Goal: Task Accomplishment & Management: Complete application form

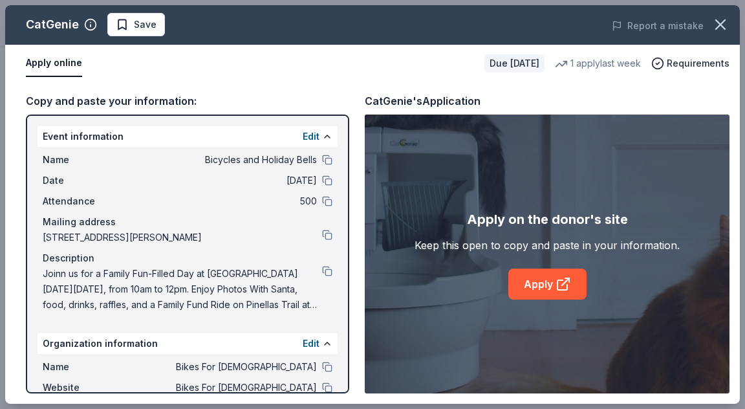
scroll to position [259, 0]
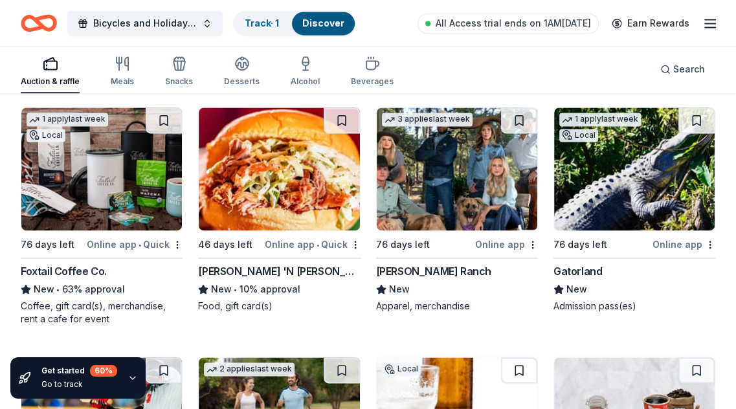
scroll to position [5081, 0]
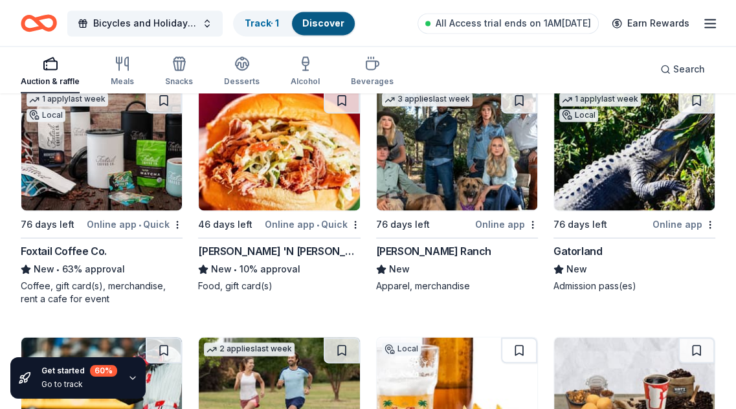
click at [104, 136] on img at bounding box center [101, 148] width 160 height 123
click at [257, 159] on img at bounding box center [279, 148] width 160 height 123
click at [461, 142] on img at bounding box center [456, 148] width 160 height 123
click at [613, 168] on img at bounding box center [634, 148] width 160 height 123
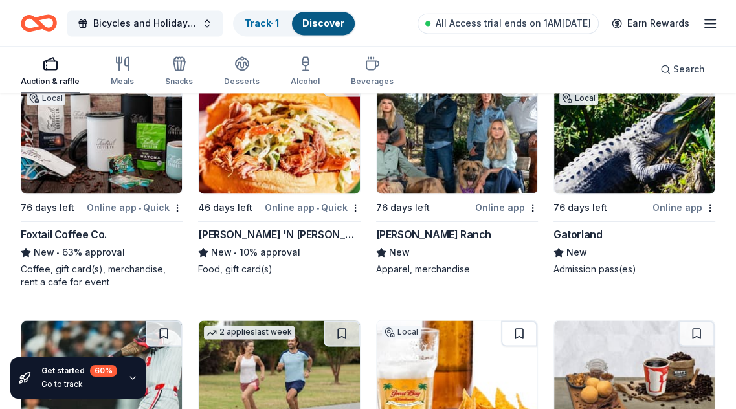
scroll to position [5275, 0]
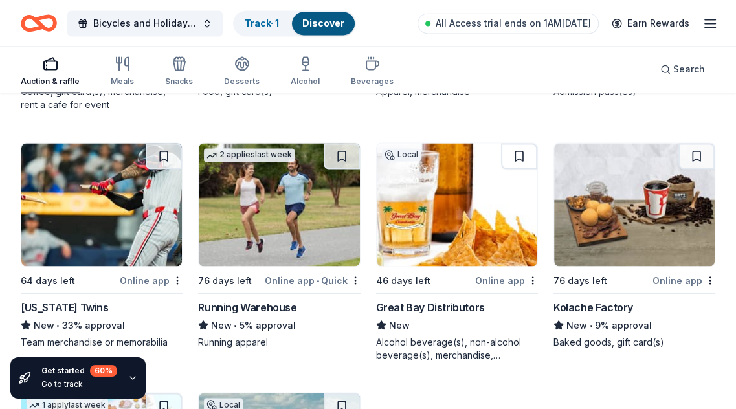
click at [111, 201] on img at bounding box center [101, 204] width 160 height 123
click at [273, 212] on img at bounding box center [279, 204] width 160 height 123
click at [482, 216] on img at bounding box center [456, 204] width 160 height 123
click at [578, 205] on img at bounding box center [634, 204] width 160 height 123
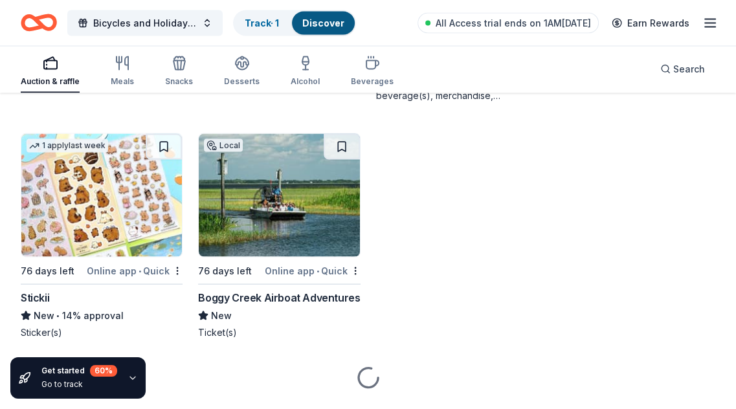
scroll to position [5563, 0]
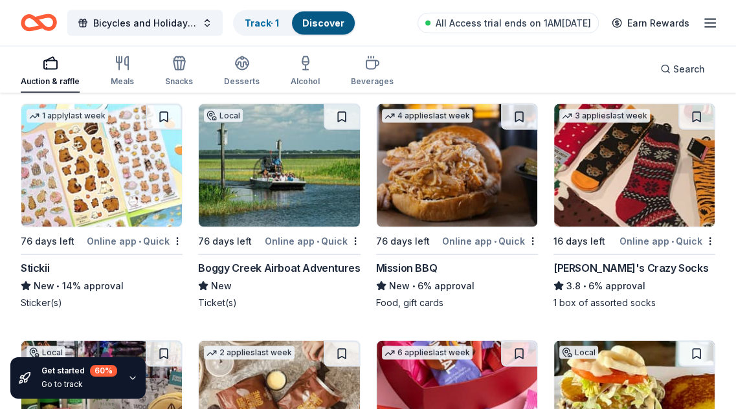
click at [87, 168] on img at bounding box center [101, 165] width 160 height 123
click at [290, 177] on img at bounding box center [279, 165] width 160 height 123
click at [329, 177] on img at bounding box center [279, 165] width 160 height 123
click at [439, 166] on img at bounding box center [456, 165] width 160 height 123
click at [620, 193] on img at bounding box center [634, 165] width 160 height 123
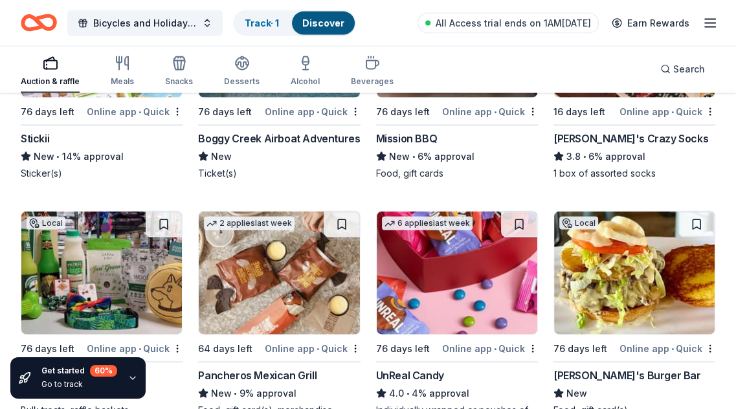
scroll to position [5757, 0]
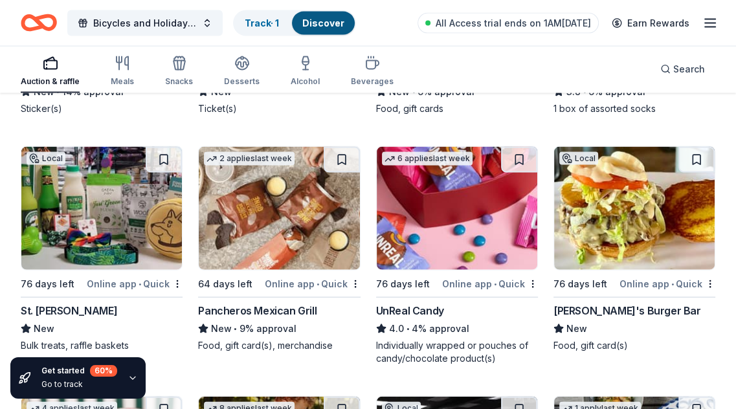
click at [130, 200] on img at bounding box center [101, 208] width 160 height 123
click at [259, 210] on img at bounding box center [279, 208] width 160 height 123
click at [455, 201] on img at bounding box center [456, 208] width 160 height 123
click at [607, 197] on img at bounding box center [634, 208] width 160 height 123
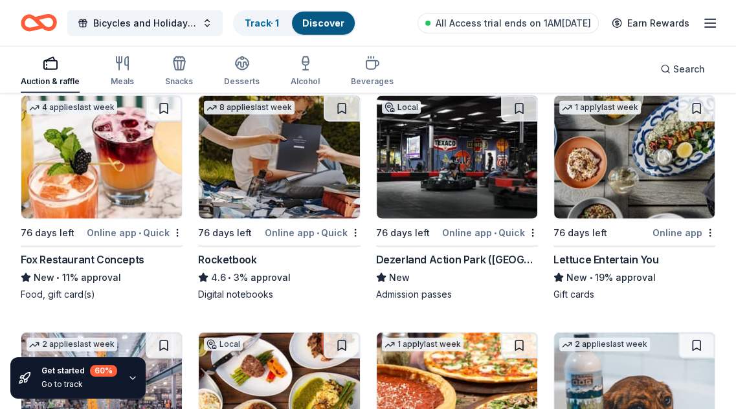
scroll to position [6081, 0]
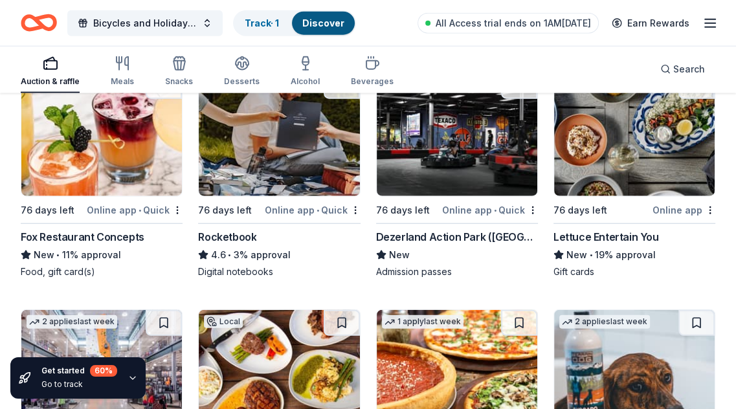
click at [71, 125] on img at bounding box center [101, 134] width 160 height 123
click at [274, 149] on img at bounding box center [279, 134] width 160 height 123
click at [600, 232] on div "Lettuce Entertain You" at bounding box center [605, 237] width 105 height 16
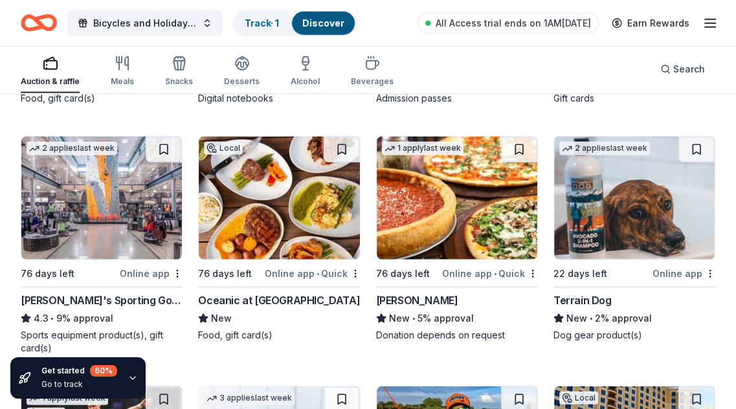
scroll to position [6275, 0]
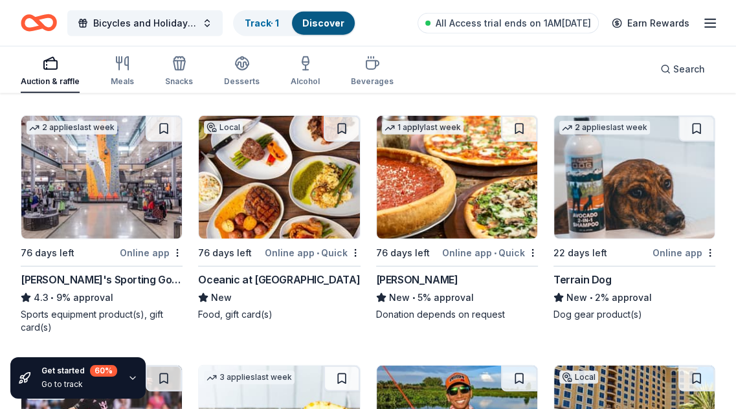
click at [55, 201] on img at bounding box center [101, 177] width 160 height 123
click at [629, 174] on img at bounding box center [634, 177] width 160 height 123
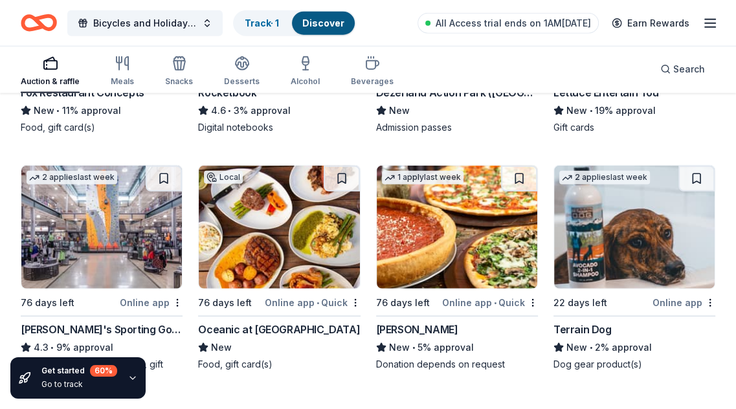
scroll to position [6210, 0]
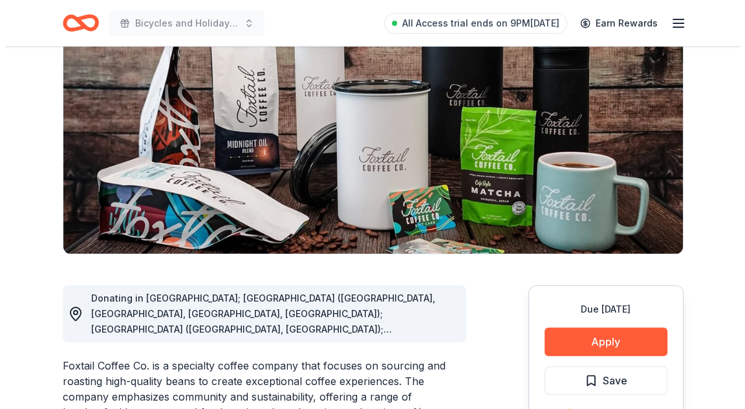
scroll to position [194, 0]
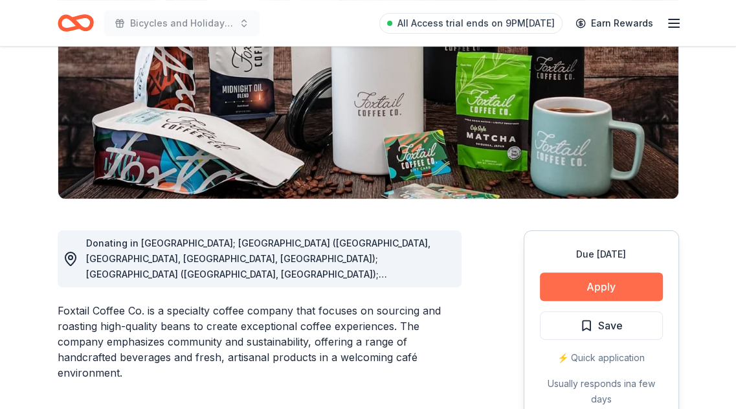
click at [595, 287] on button "Apply" at bounding box center [600, 286] width 123 height 28
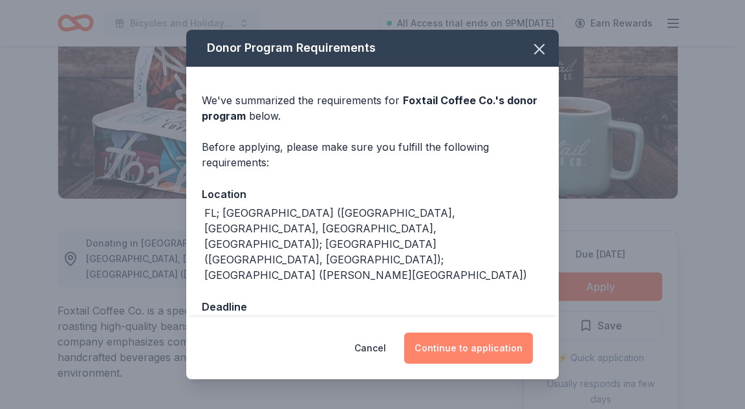
click at [477, 347] on button "Continue to application" at bounding box center [468, 347] width 129 height 31
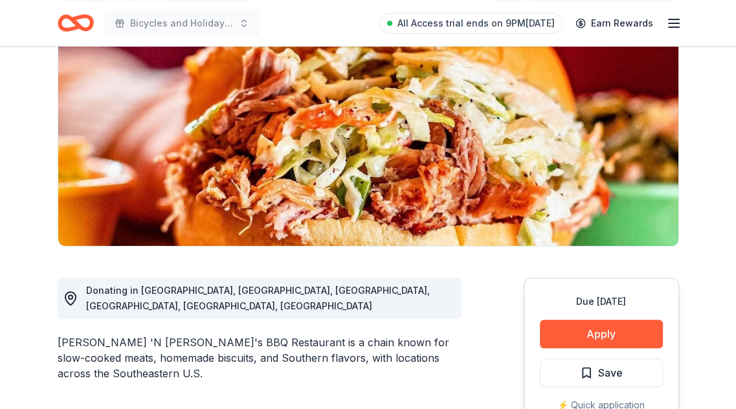
scroll to position [259, 0]
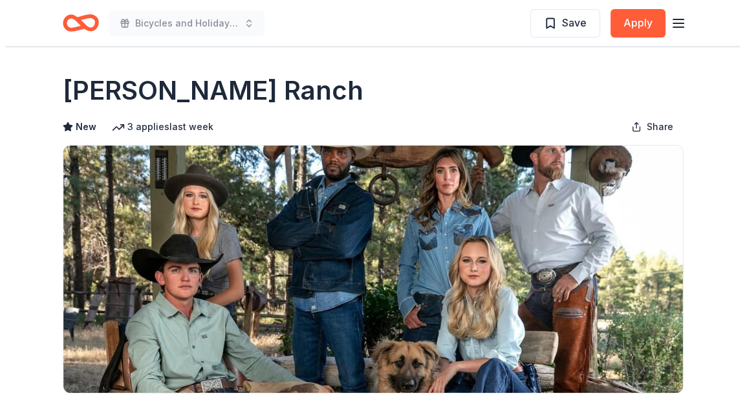
scroll to position [194, 0]
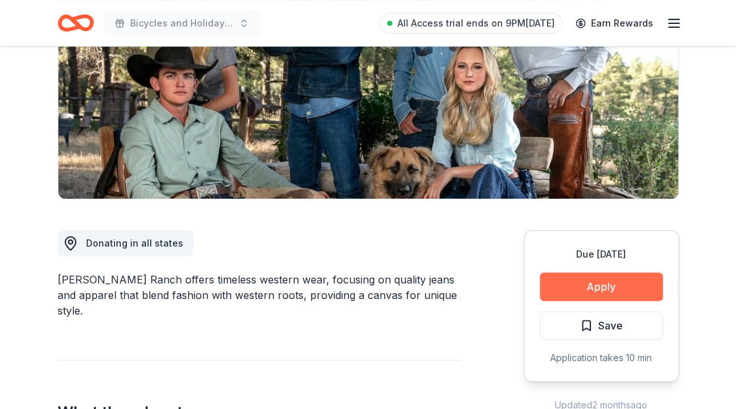
click at [581, 287] on button "Apply" at bounding box center [600, 286] width 123 height 28
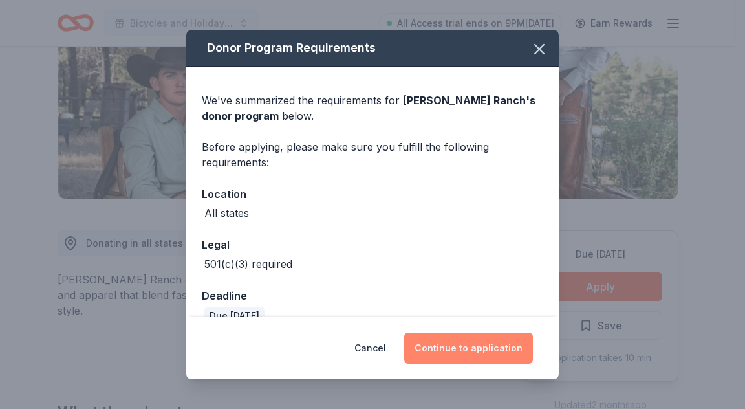
click at [486, 345] on button "Continue to application" at bounding box center [468, 347] width 129 height 31
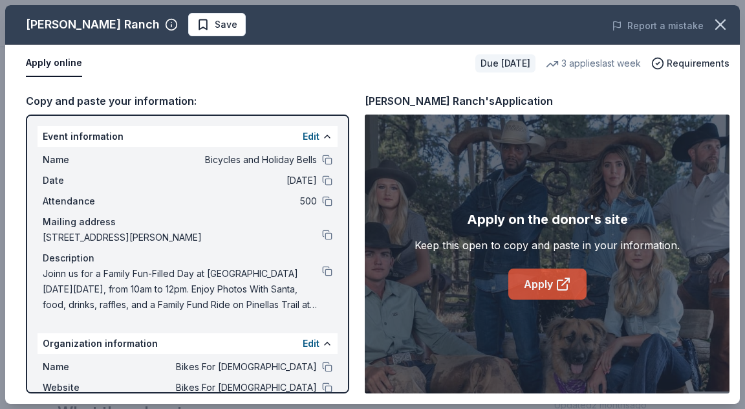
click at [544, 285] on link "Apply" at bounding box center [547, 283] width 78 height 31
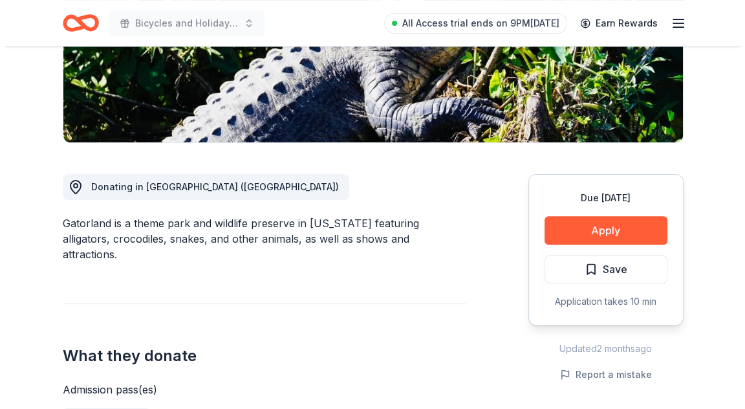
scroll to position [259, 0]
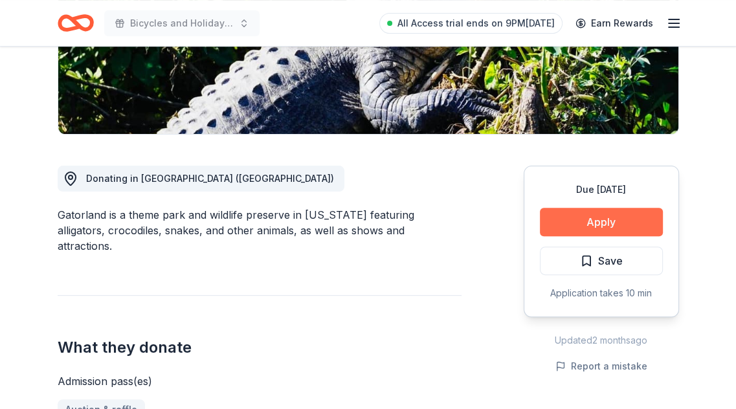
click at [566, 226] on button "Apply" at bounding box center [600, 222] width 123 height 28
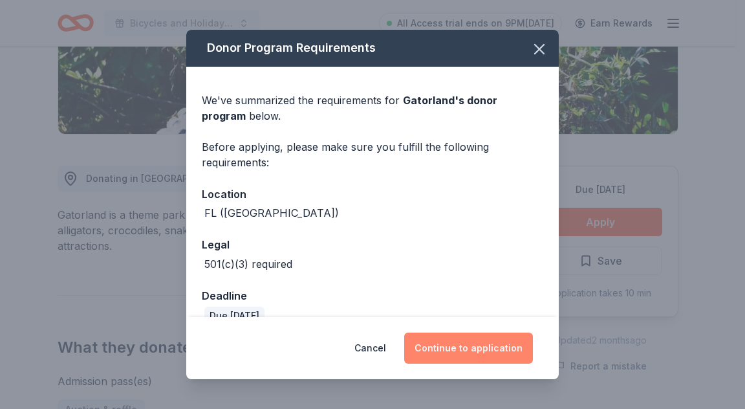
click at [475, 348] on button "Continue to application" at bounding box center [468, 347] width 129 height 31
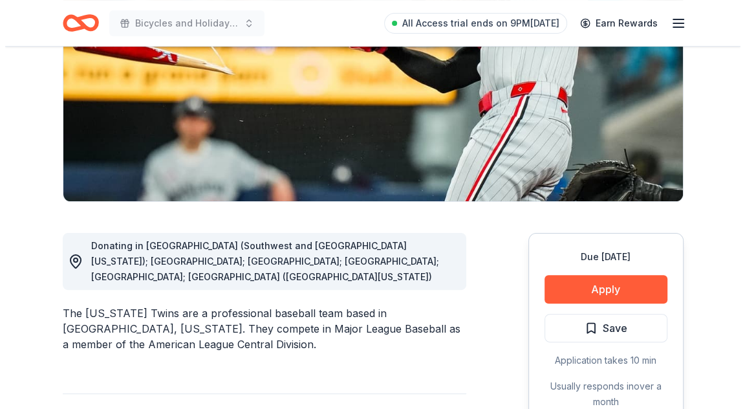
scroll to position [194, 0]
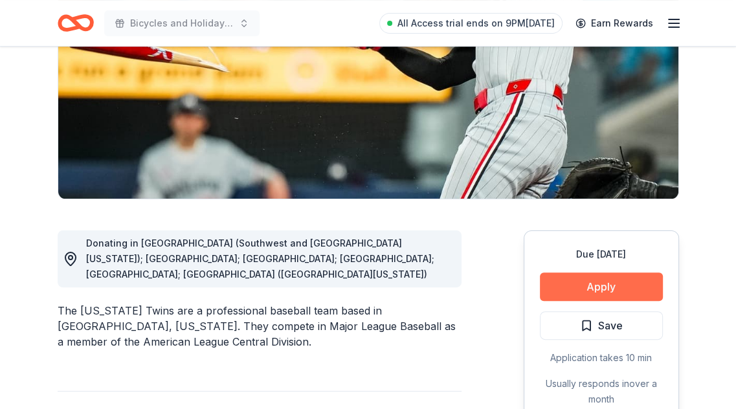
click at [573, 285] on button "Apply" at bounding box center [600, 286] width 123 height 28
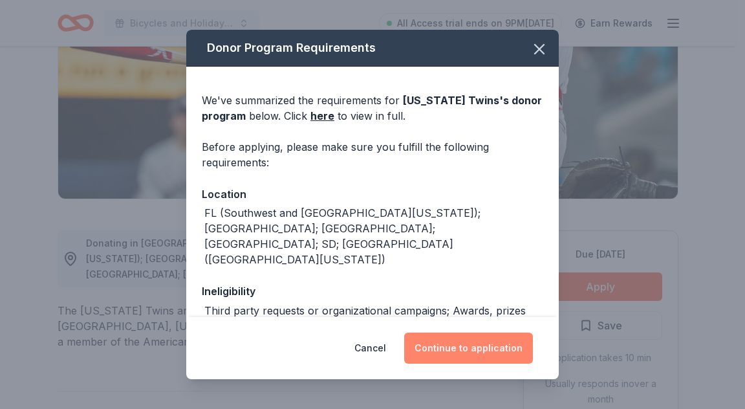
click at [442, 353] on button "Continue to application" at bounding box center [468, 347] width 129 height 31
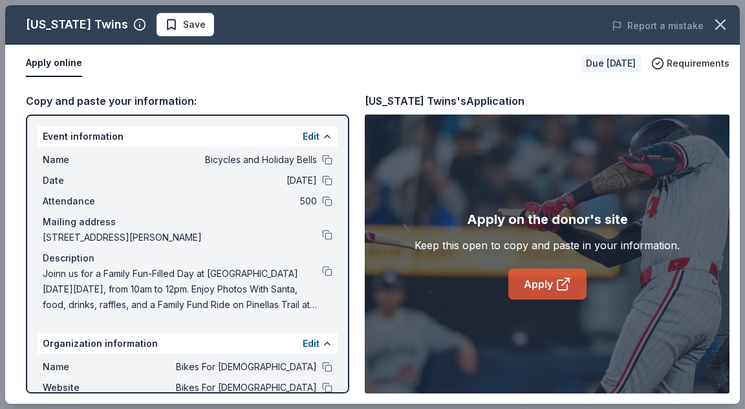
click at [552, 284] on link "Apply" at bounding box center [547, 283] width 78 height 31
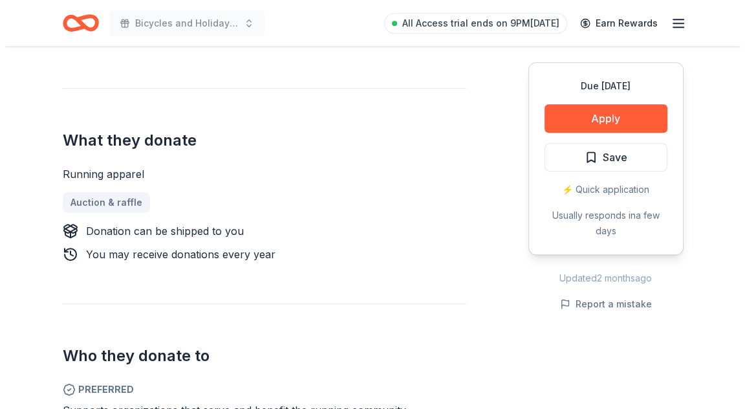
scroll to position [453, 0]
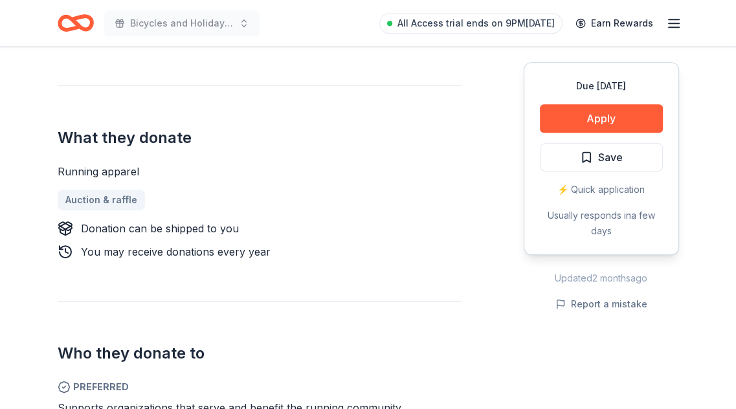
click at [583, 98] on div "Due in 76 days Apply Save ⚡️ Quick application Usually responds in a few days" at bounding box center [600, 158] width 155 height 193
click at [583, 118] on button "Apply" at bounding box center [600, 118] width 123 height 28
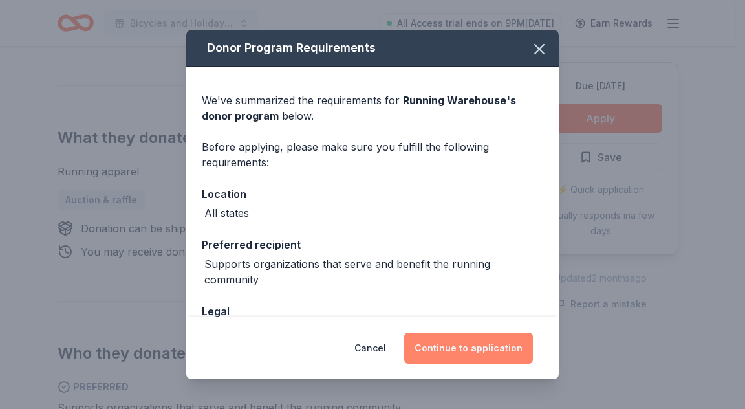
click at [457, 342] on button "Continue to application" at bounding box center [468, 347] width 129 height 31
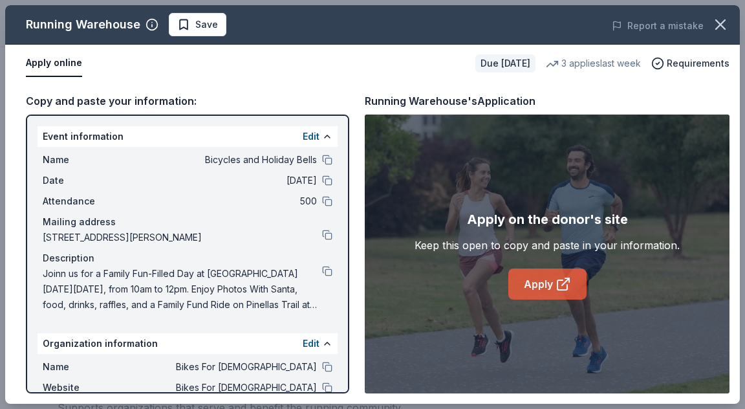
click at [582, 294] on link "Apply" at bounding box center [547, 283] width 78 height 31
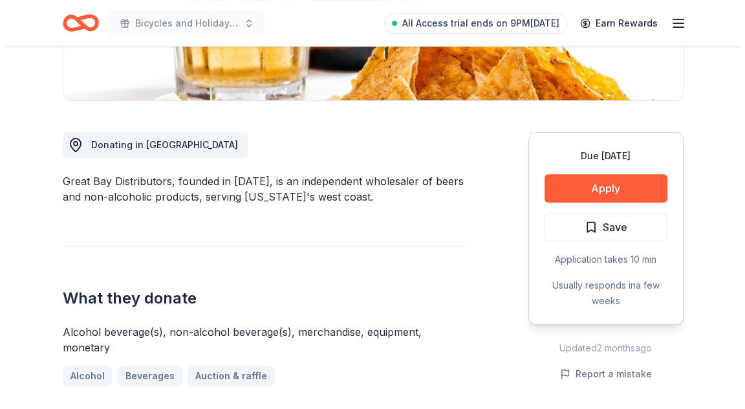
scroll to position [323, 0]
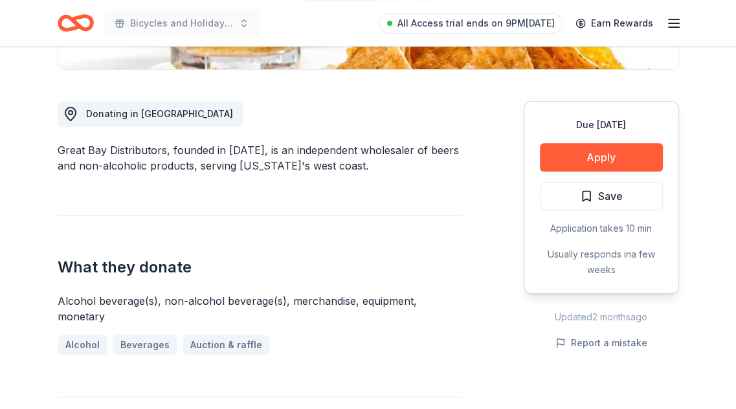
click at [589, 171] on div "Due [DATE] Apply Save Application takes 10 min Usually responds in a few weeks" at bounding box center [600, 197] width 155 height 193
click at [583, 153] on button "Apply" at bounding box center [600, 157] width 123 height 28
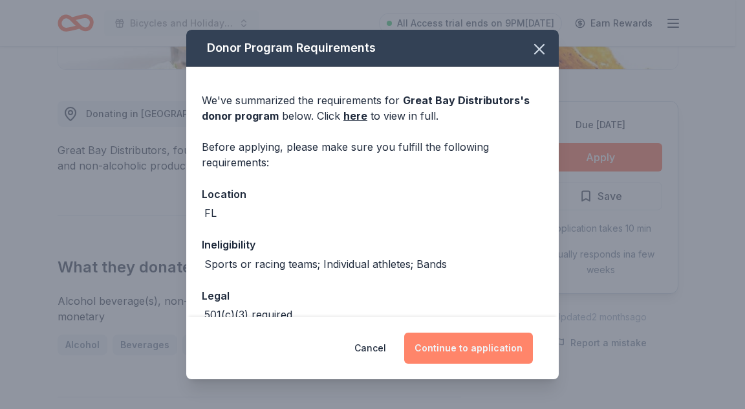
click at [475, 361] on button "Continue to application" at bounding box center [468, 347] width 129 height 31
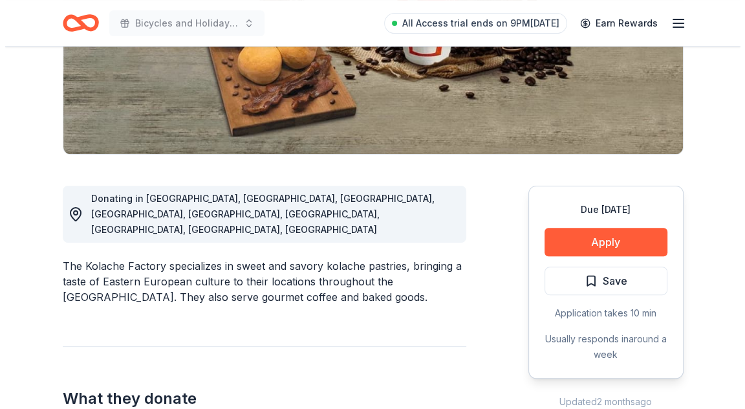
scroll to position [259, 0]
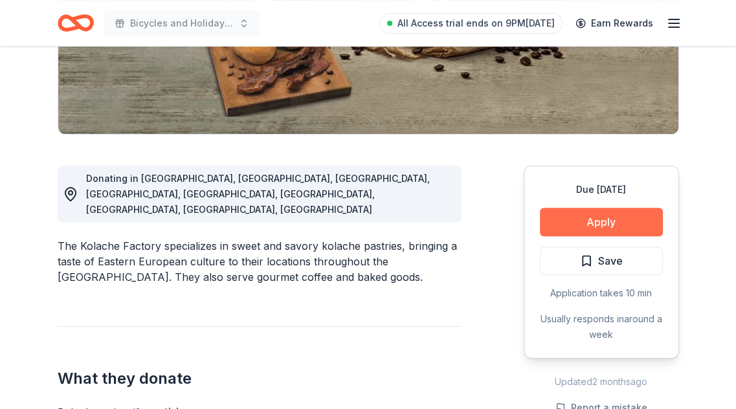
click at [598, 221] on button "Apply" at bounding box center [600, 222] width 123 height 28
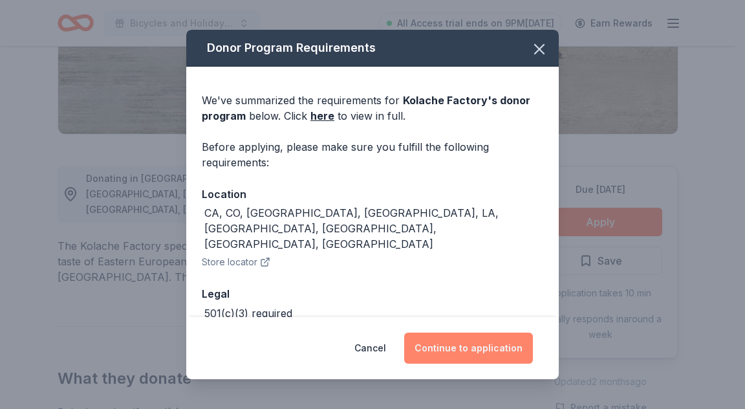
click at [468, 351] on button "Continue to application" at bounding box center [468, 347] width 129 height 31
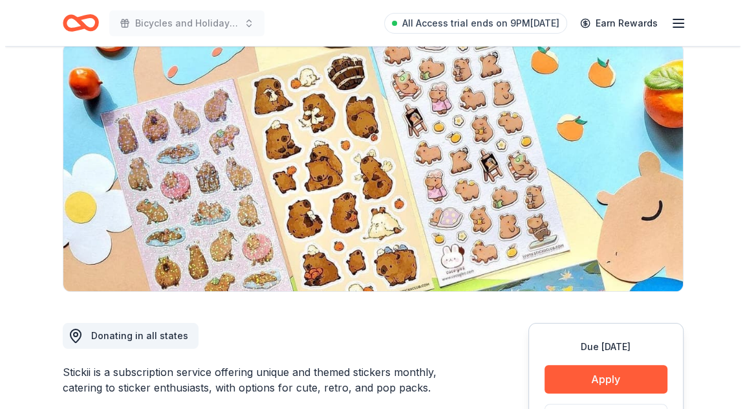
scroll to position [194, 0]
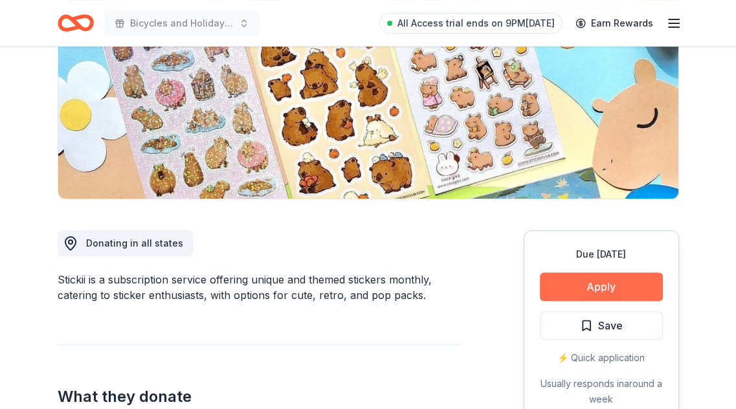
click at [573, 281] on button "Apply" at bounding box center [600, 286] width 123 height 28
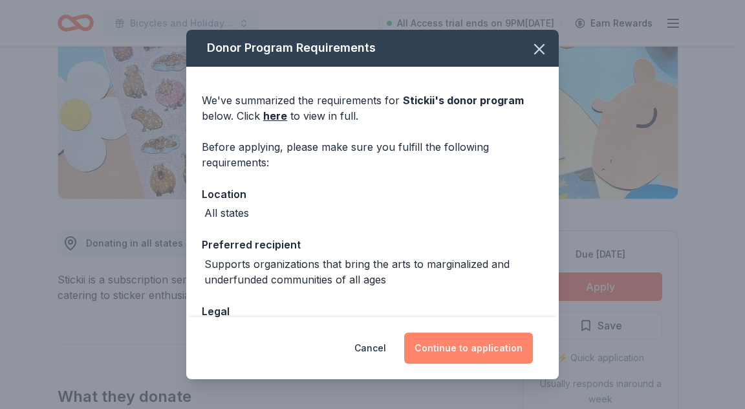
click at [474, 347] on button "Continue to application" at bounding box center [468, 347] width 129 height 31
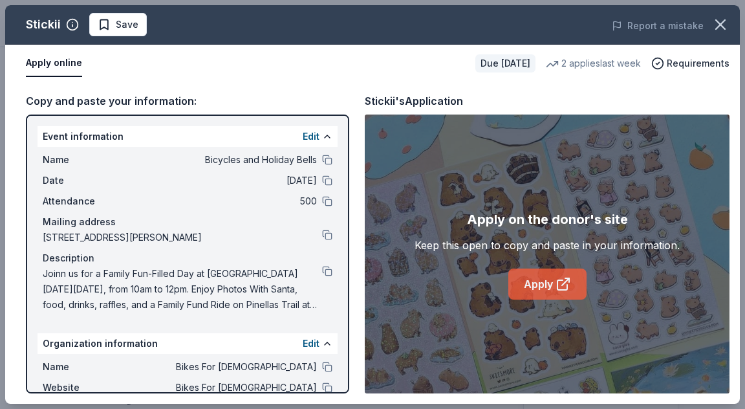
click at [574, 293] on link "Apply" at bounding box center [547, 283] width 78 height 31
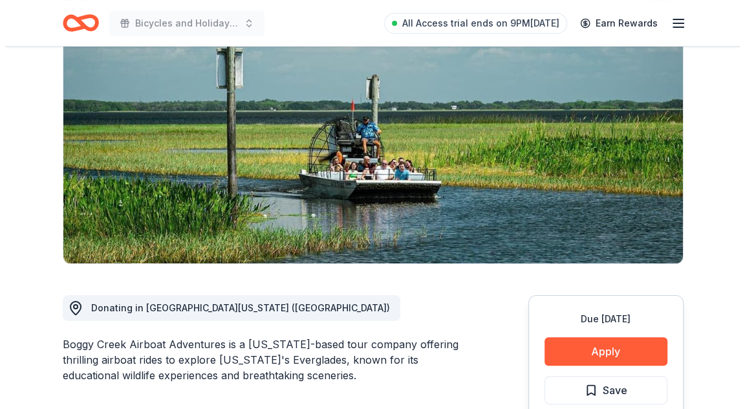
scroll to position [323, 0]
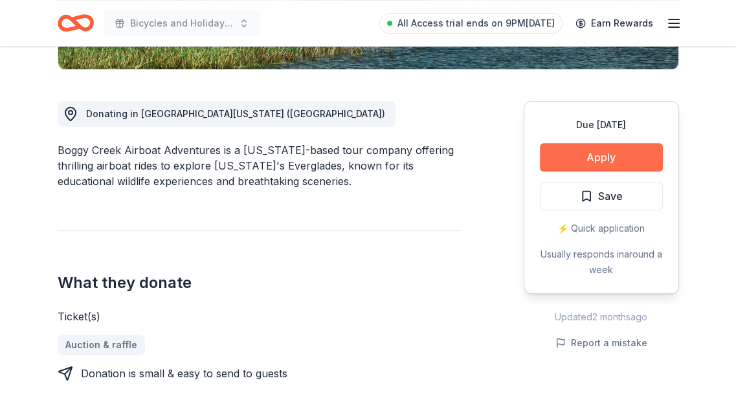
click at [576, 153] on button "Apply" at bounding box center [600, 157] width 123 height 28
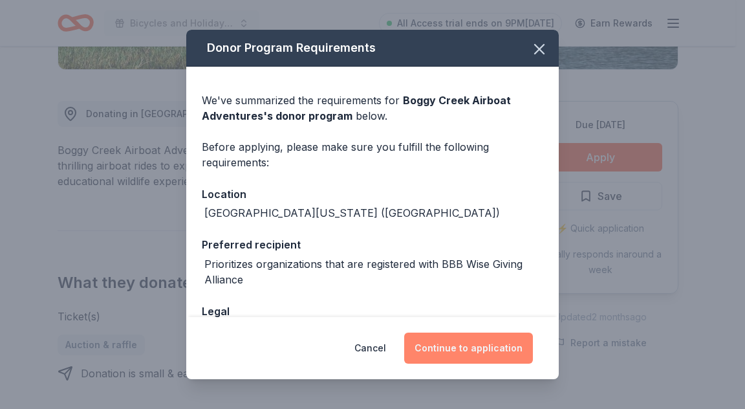
click at [466, 344] on button "Continue to application" at bounding box center [468, 347] width 129 height 31
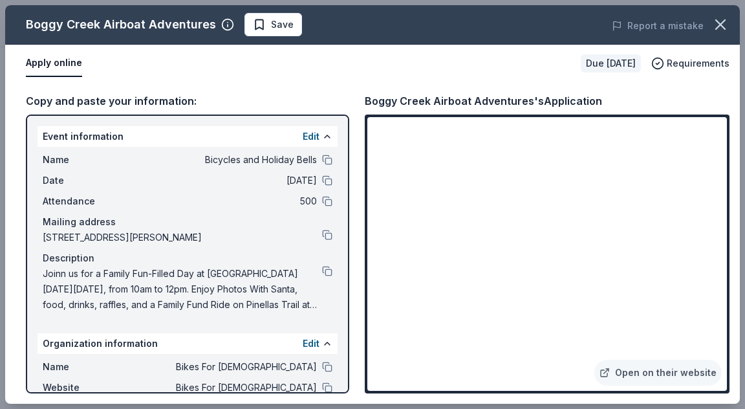
click at [365, 94] on div "Boggy Creek Airboat Adventures's Application" at bounding box center [483, 101] width 237 height 17
drag, startPoint x: 365, startPoint y: 98, endPoint x: 549, endPoint y: 100, distance: 183.7
click at [546, 99] on div "Boggy Creek Airboat Adventures's Application" at bounding box center [483, 101] width 237 height 17
drag, startPoint x: 603, startPoint y: 101, endPoint x: 343, endPoint y: 89, distance: 259.7
click at [349, 91] on div "Copy and paste your information: Event information Edit Name Bicycles and Holid…" at bounding box center [372, 242] width 735 height 321
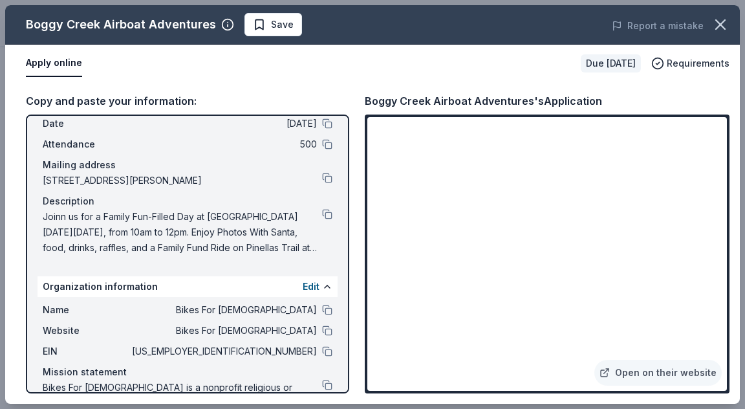
scroll to position [106, 0]
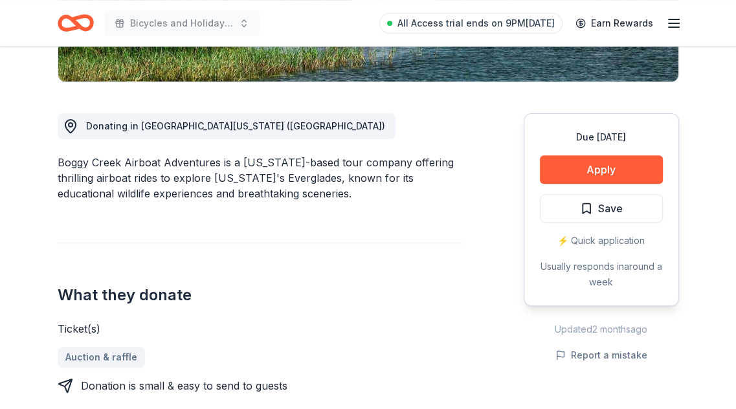
scroll to position [259, 0]
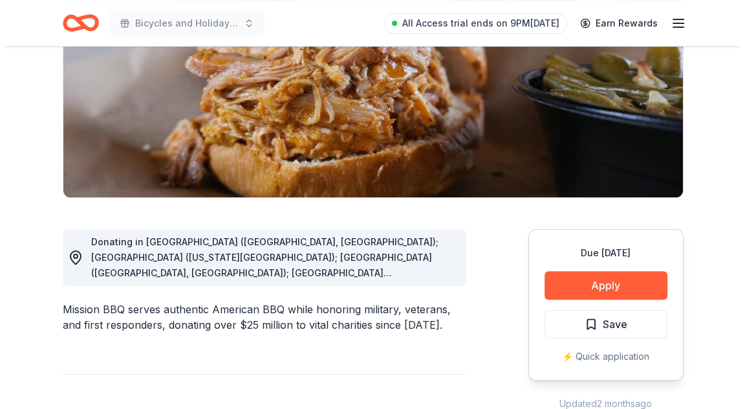
scroll to position [259, 0]
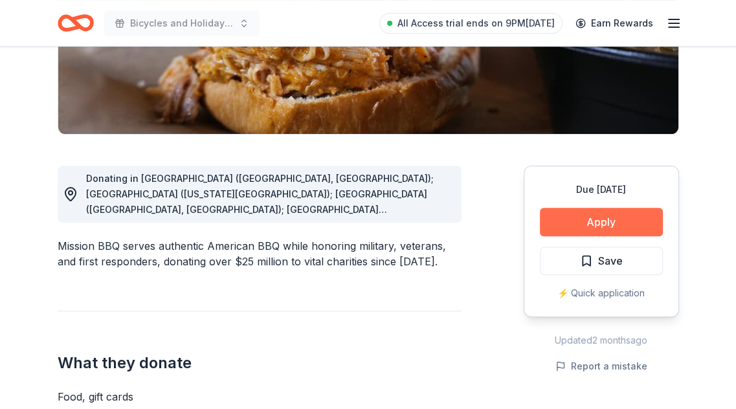
click at [605, 211] on button "Apply" at bounding box center [600, 222] width 123 height 28
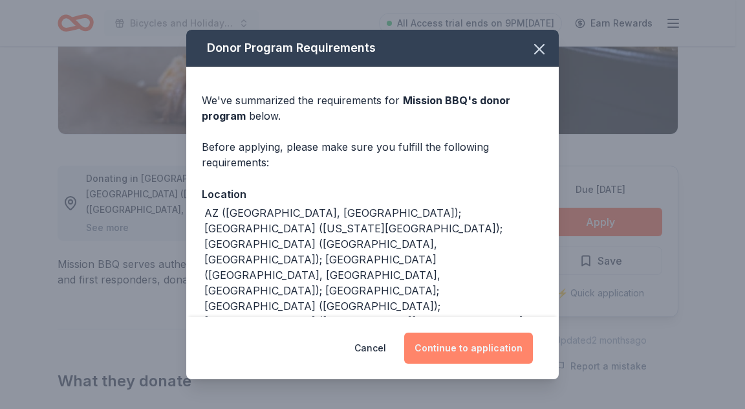
click at [482, 343] on button "Continue to application" at bounding box center [468, 347] width 129 height 31
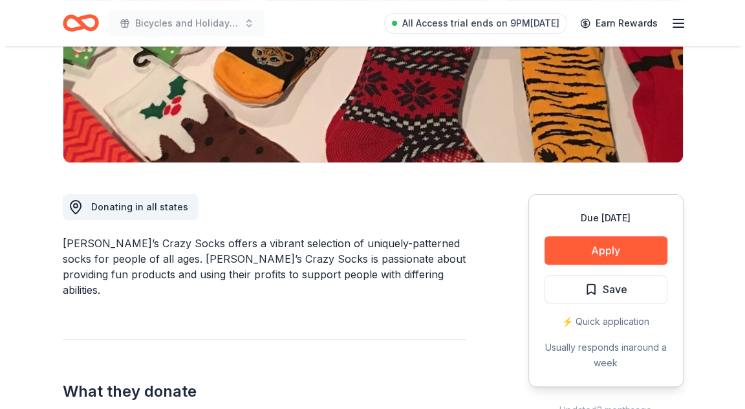
scroll to position [259, 0]
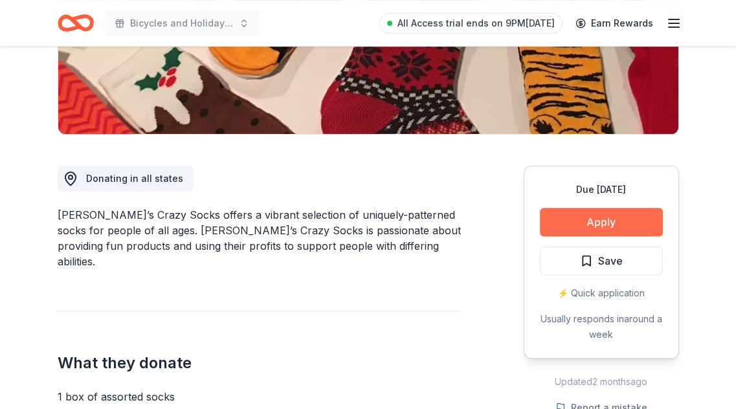
click at [585, 226] on button "Apply" at bounding box center [600, 222] width 123 height 28
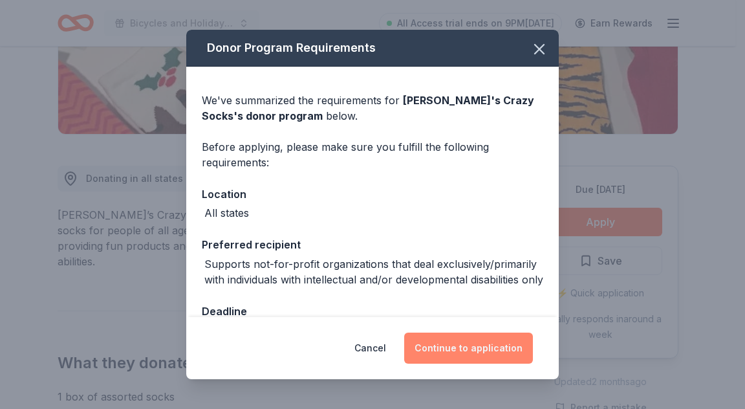
click at [455, 358] on button "Continue to application" at bounding box center [468, 347] width 129 height 31
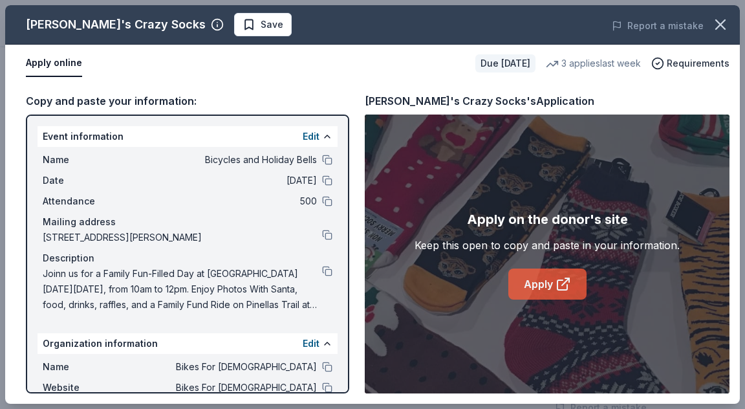
click at [567, 291] on link "Apply" at bounding box center [547, 283] width 78 height 31
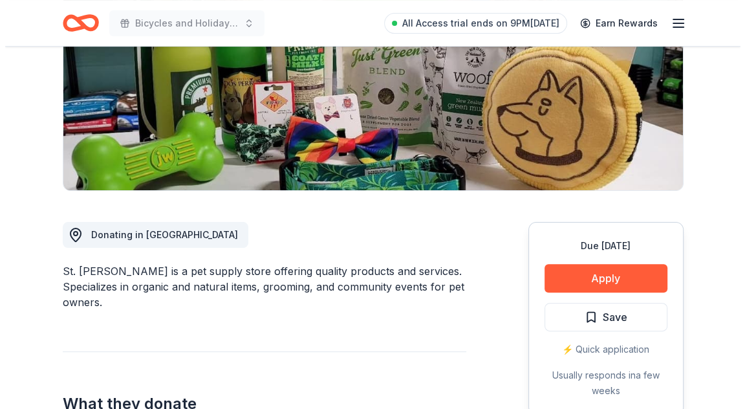
scroll to position [259, 0]
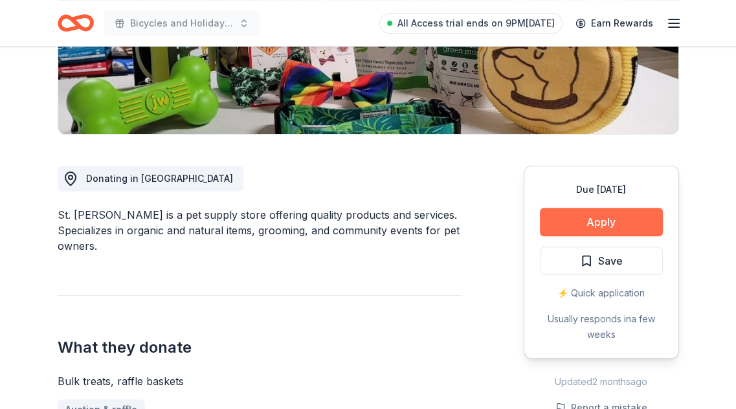
click at [576, 223] on button "Apply" at bounding box center [600, 222] width 123 height 28
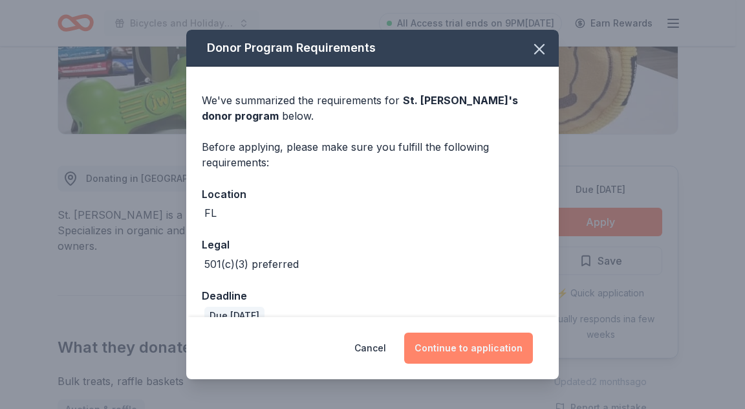
click at [440, 342] on button "Continue to application" at bounding box center [468, 347] width 129 height 31
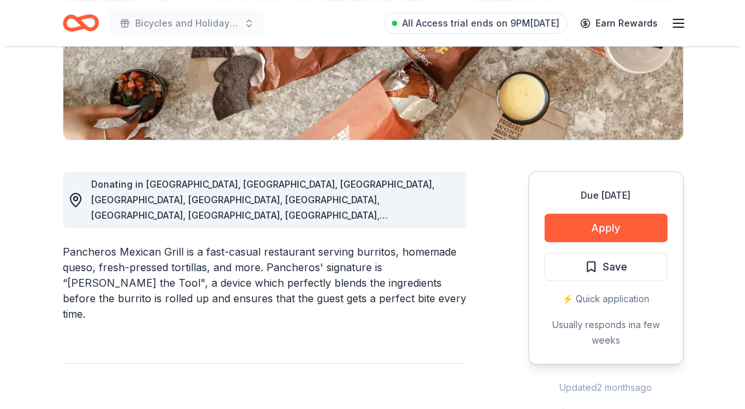
scroll to position [323, 0]
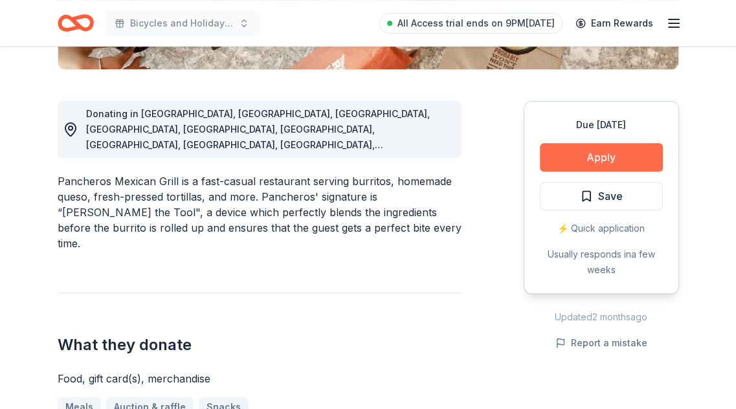
click at [596, 154] on button "Apply" at bounding box center [600, 157] width 123 height 28
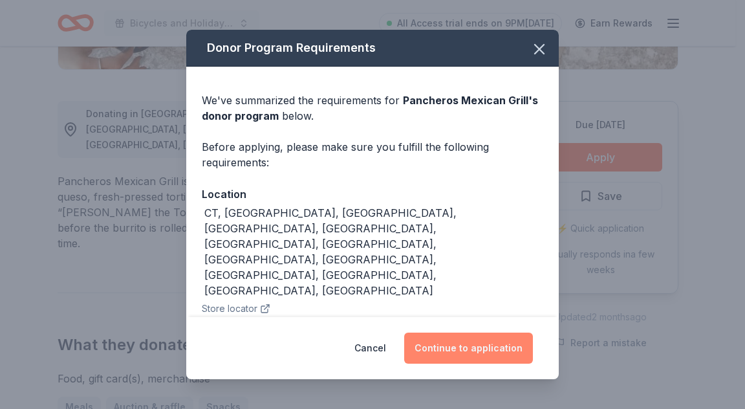
click at [479, 351] on button "Continue to application" at bounding box center [468, 347] width 129 height 31
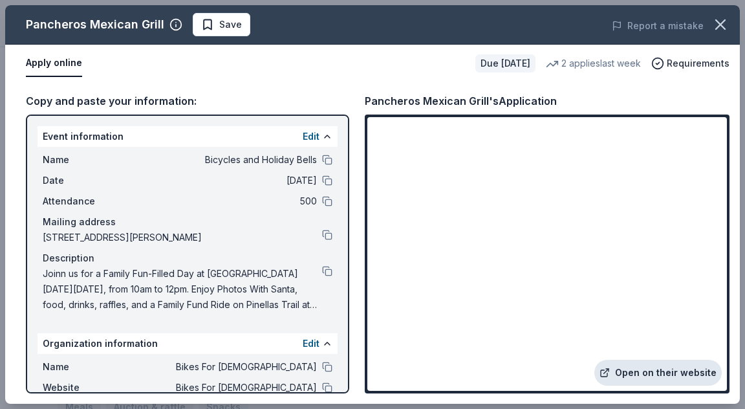
click at [640, 377] on link "Open on their website" at bounding box center [657, 373] width 127 height 26
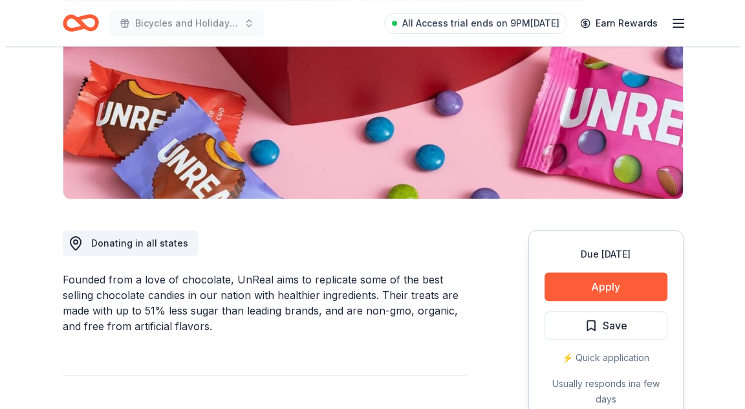
scroll to position [323, 0]
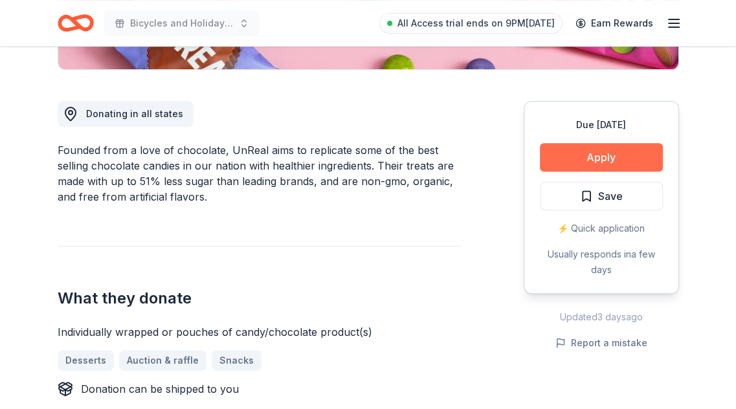
click at [602, 151] on button "Apply" at bounding box center [600, 157] width 123 height 28
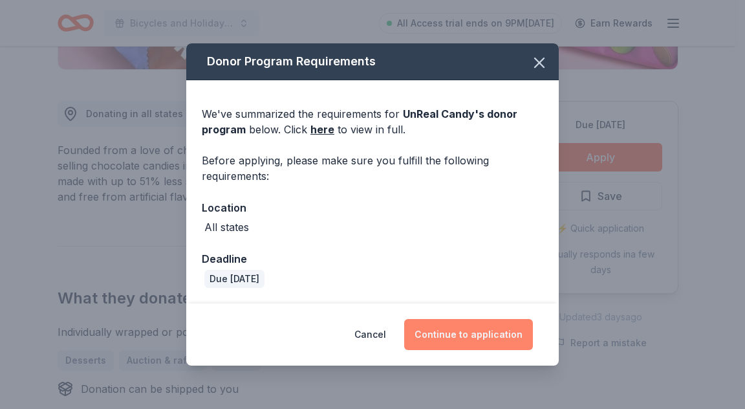
click at [486, 336] on button "Continue to application" at bounding box center [468, 334] width 129 height 31
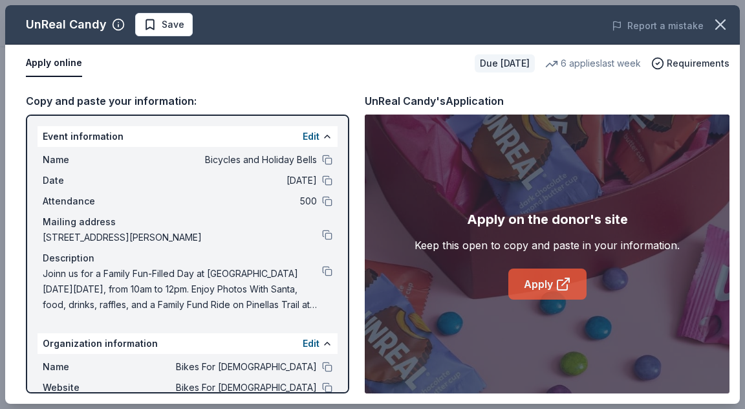
click at [548, 281] on link "Apply" at bounding box center [547, 283] width 78 height 31
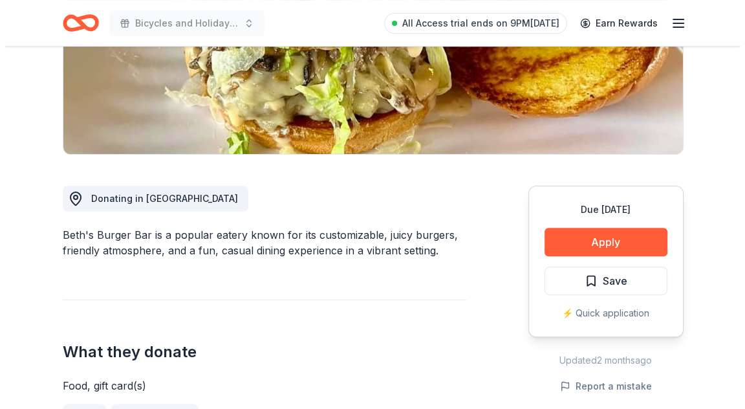
scroll to position [259, 0]
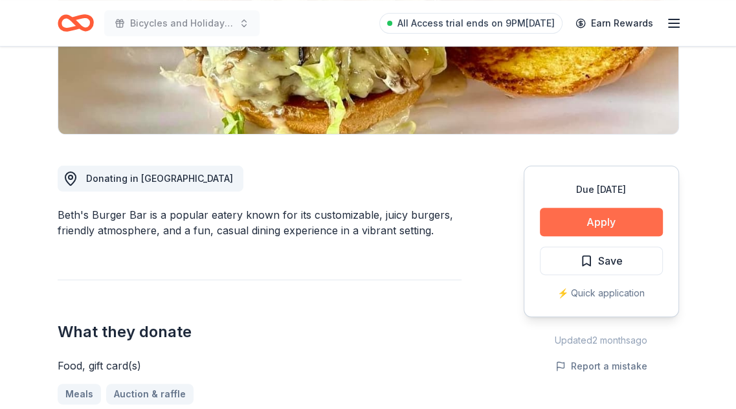
click at [580, 221] on button "Apply" at bounding box center [600, 222] width 123 height 28
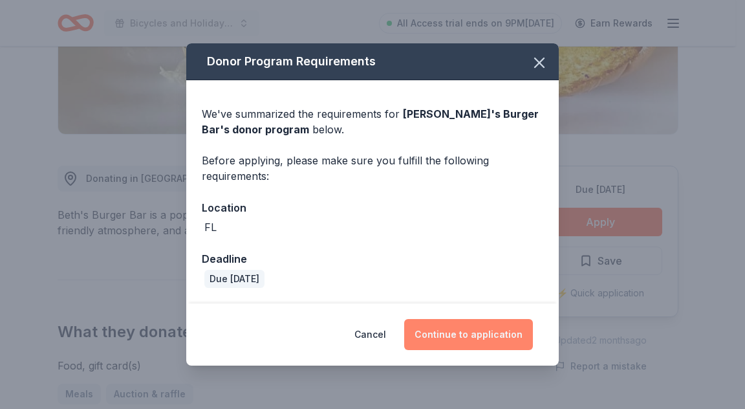
click at [483, 332] on button "Continue to application" at bounding box center [468, 334] width 129 height 31
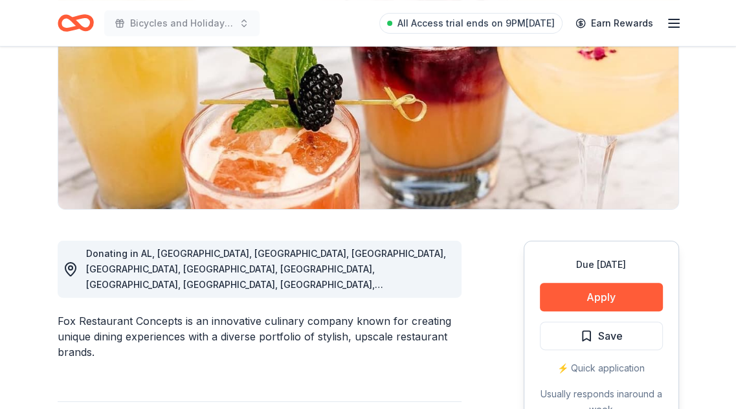
scroll to position [129, 0]
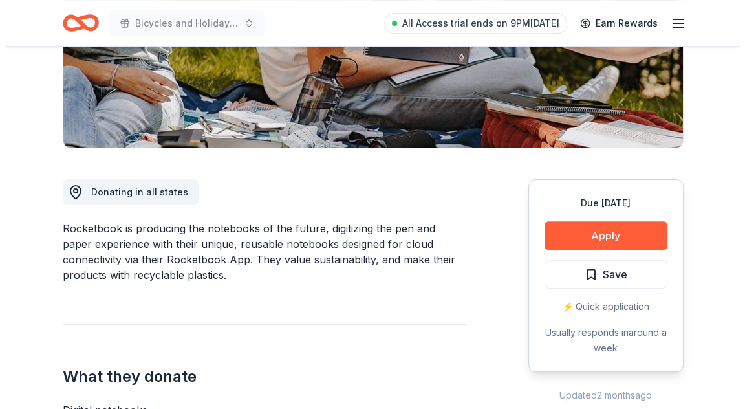
scroll to position [259, 0]
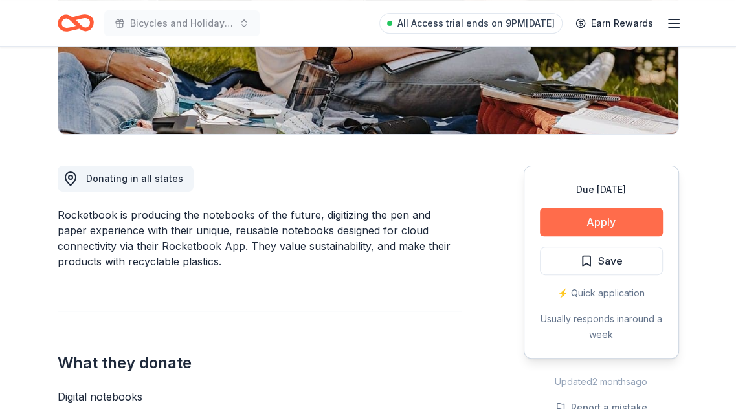
click at [552, 224] on button "Apply" at bounding box center [600, 222] width 123 height 28
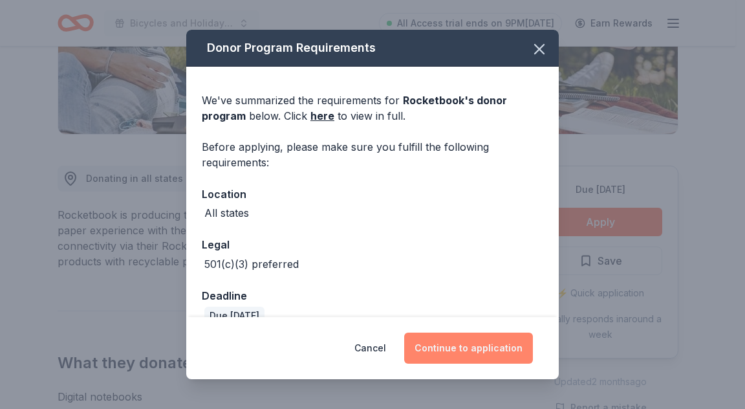
click at [453, 350] on button "Continue to application" at bounding box center [468, 347] width 129 height 31
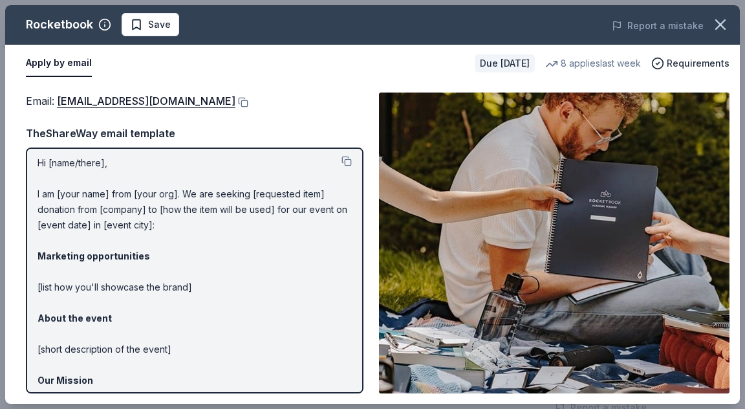
scroll to position [0, 0]
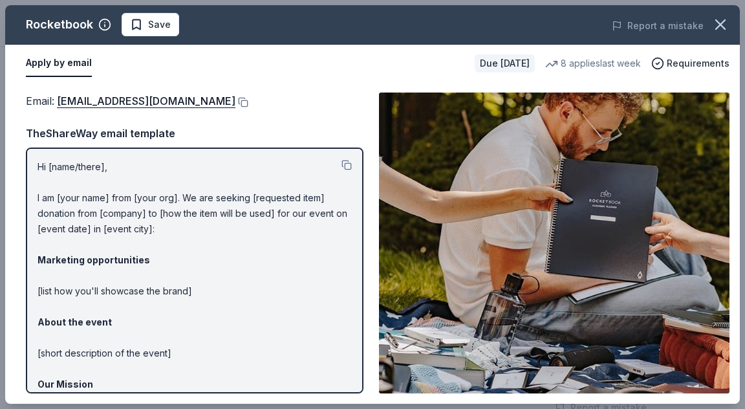
drag, startPoint x: 31, startPoint y: 164, endPoint x: 222, endPoint y: 303, distance: 236.5
click at [222, 303] on div "Hi [name/there], I am [your name] from [your org]. We are seeking [requested it…" at bounding box center [195, 270] width 338 height 246
drag, startPoint x: 34, startPoint y: 164, endPoint x: 290, endPoint y: 197, distance: 258.3
click at [304, 184] on div "Hi [name/there], I am [your name] from [your org]. We are seeking [requested it…" at bounding box center [195, 270] width 338 height 246
click at [135, 301] on p "Hi [name/there], I am [your name] from [your org]. We are seeking [requested it…" at bounding box center [195, 337] width 314 height 357
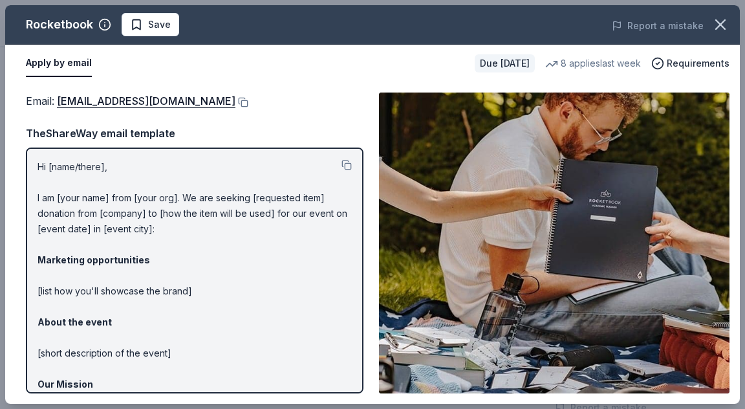
scroll to position [133, 0]
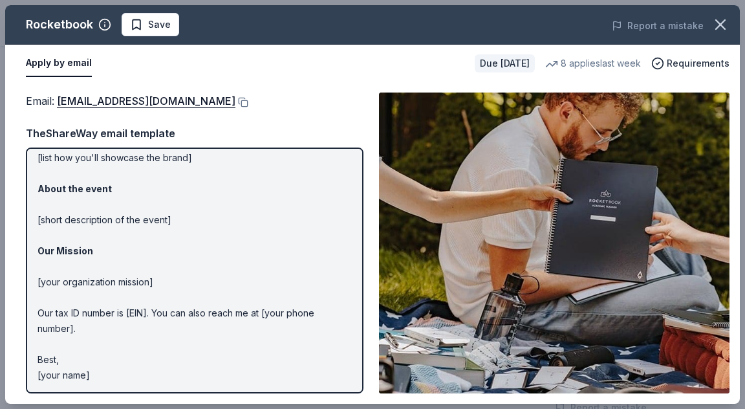
drag, startPoint x: 103, startPoint y: 377, endPoint x: 49, endPoint y: 154, distance: 229.7
click at [49, 155] on p "Hi [name/there], I am [your name] from [your org]. We are seeking [requested it…" at bounding box center [195, 204] width 314 height 357
click at [135, 100] on link "communityinvolvement@getrocketbook.com" at bounding box center [146, 101] width 179 height 17
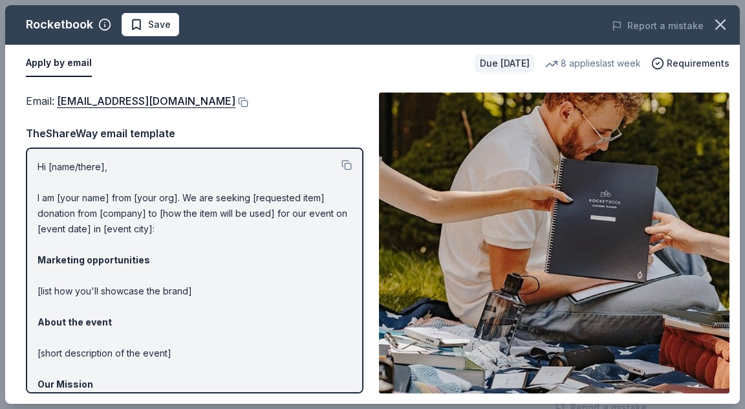
drag, startPoint x: 177, startPoint y: 232, endPoint x: 51, endPoint y: 195, distance: 131.6
click at [52, 195] on p "Hi [name/there], I am [your name] from [your org]. We are seeking [requested it…" at bounding box center [195, 337] width 314 height 357
click at [248, 99] on button at bounding box center [241, 102] width 13 height 10
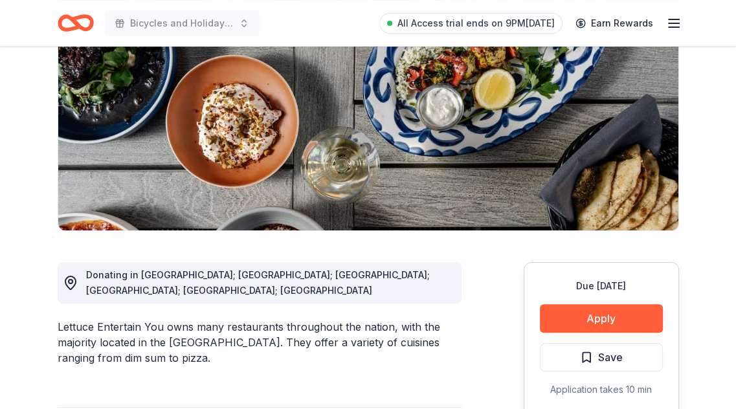
scroll to position [194, 0]
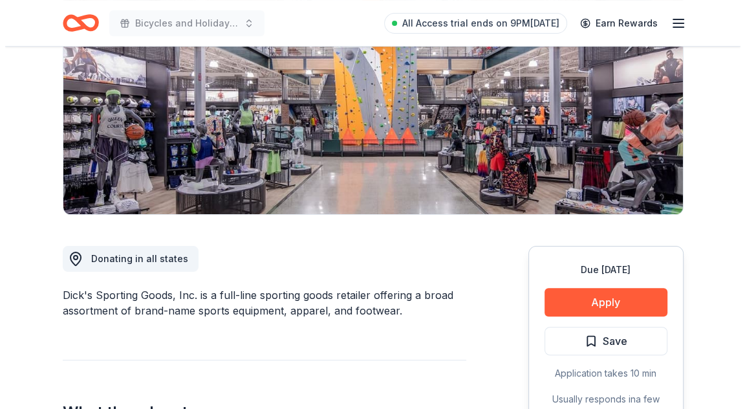
scroll to position [259, 0]
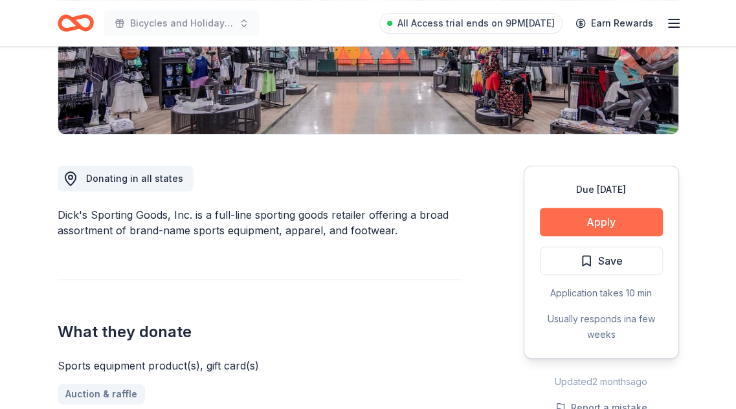
click at [607, 228] on button "Apply" at bounding box center [600, 222] width 123 height 28
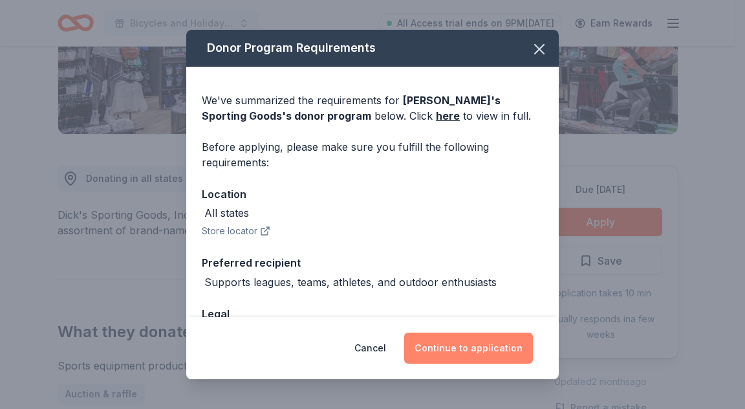
click at [461, 358] on button "Continue to application" at bounding box center [468, 347] width 129 height 31
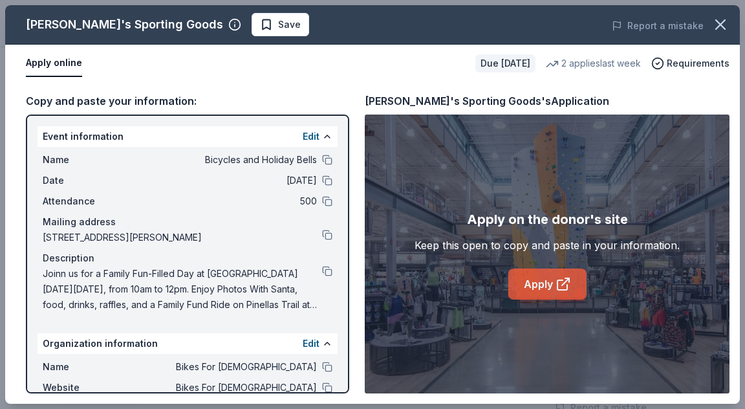
click at [559, 271] on link "Apply" at bounding box center [547, 283] width 78 height 31
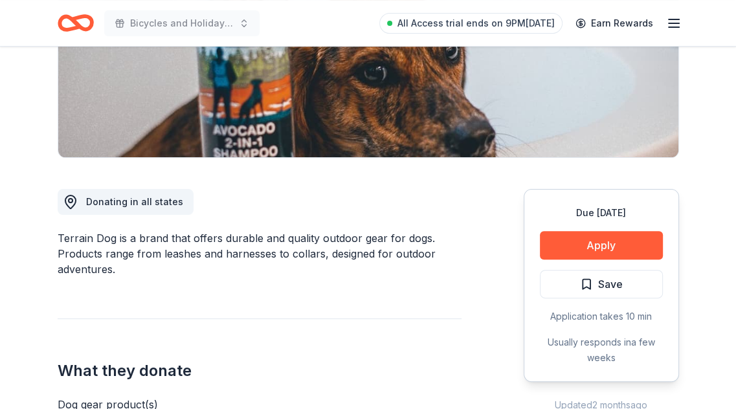
scroll to position [259, 0]
